Goal: Transaction & Acquisition: Purchase product/service

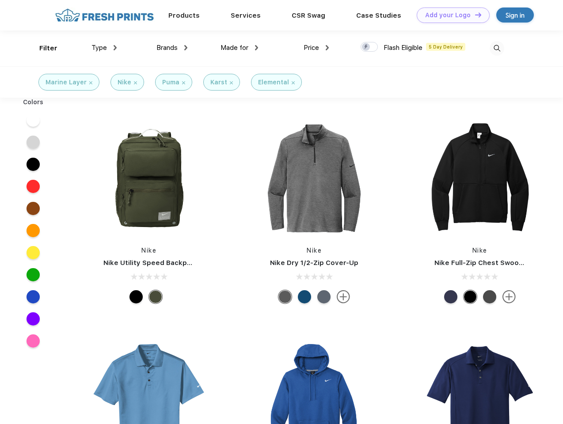
scroll to position [0, 0]
click at [450, 15] on link "Add your Logo Design Tool" at bounding box center [453, 15] width 73 height 15
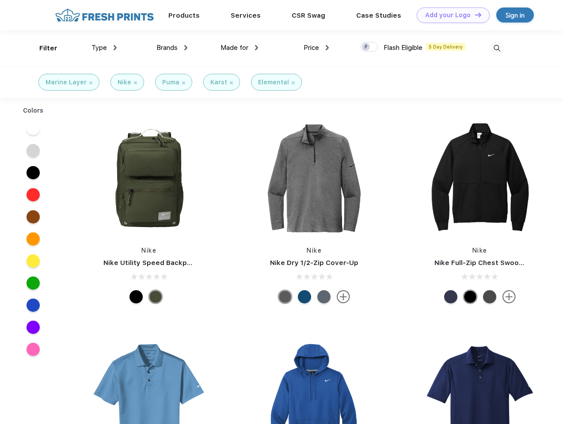
click at [0, 0] on div "Design Tool" at bounding box center [0, 0] width 0 height 0
click at [474, 15] on link "Add your Logo Design Tool" at bounding box center [453, 15] width 73 height 15
click at [42, 48] on div "Filter" at bounding box center [48, 48] width 18 height 10
click at [104, 48] on span "Type" at bounding box center [99, 48] width 15 height 8
click at [172, 48] on span "Brands" at bounding box center [166, 48] width 21 height 8
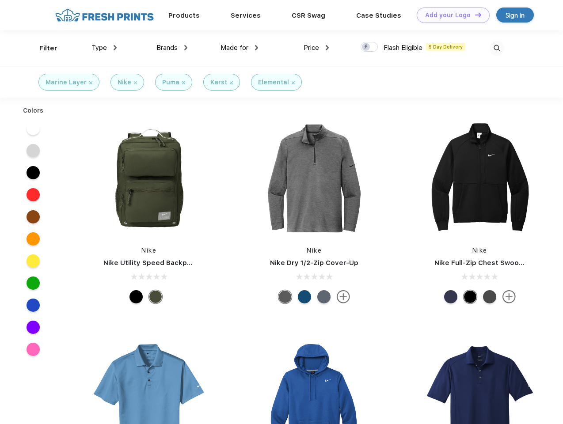
click at [240, 48] on span "Made for" at bounding box center [235, 48] width 28 height 8
click at [317, 48] on span "Price" at bounding box center [311, 48] width 15 height 8
click at [370, 47] on div at bounding box center [369, 47] width 17 height 10
click at [366, 47] on input "checkbox" at bounding box center [364, 45] width 6 height 6
click at [497, 48] on img at bounding box center [497, 48] width 15 height 15
